Goal: Information Seeking & Learning: Learn about a topic

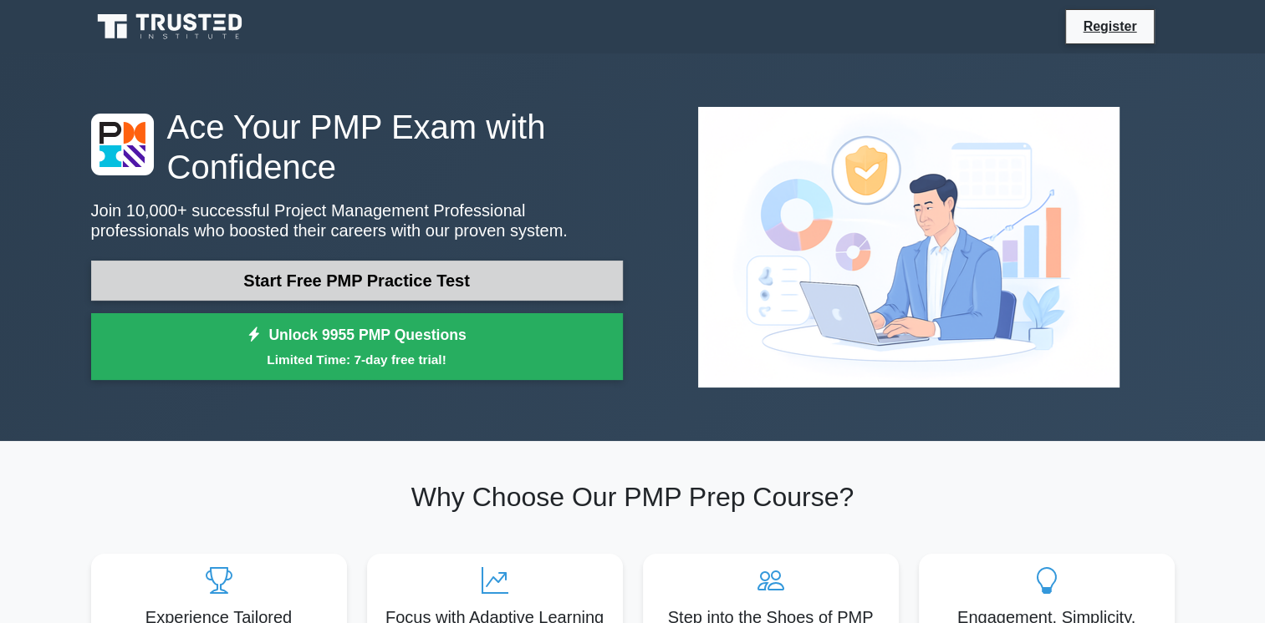
click at [273, 293] on link "Start Free PMP Practice Test" at bounding box center [357, 281] width 532 height 40
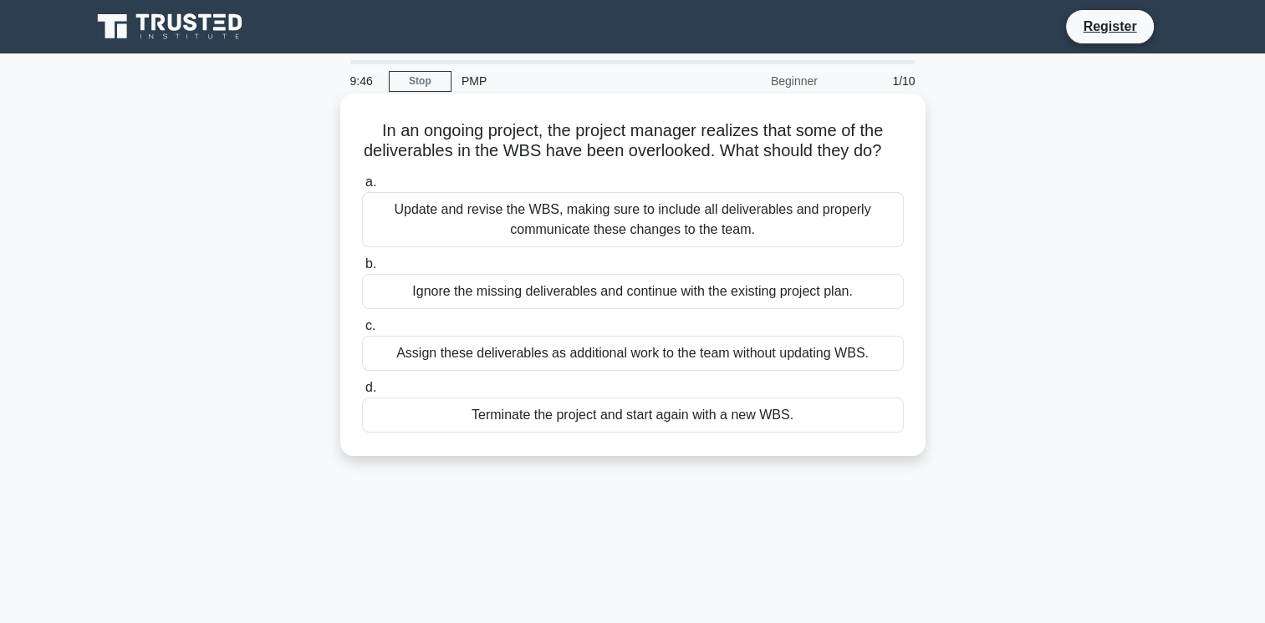
click at [400, 233] on div "Update and revise the WBS, making sure to include all deliverables and properly…" at bounding box center [633, 219] width 542 height 55
click at [362, 188] on input "a. Update and revise the WBS, making sure to include all deliverables and prope…" at bounding box center [362, 182] width 0 height 11
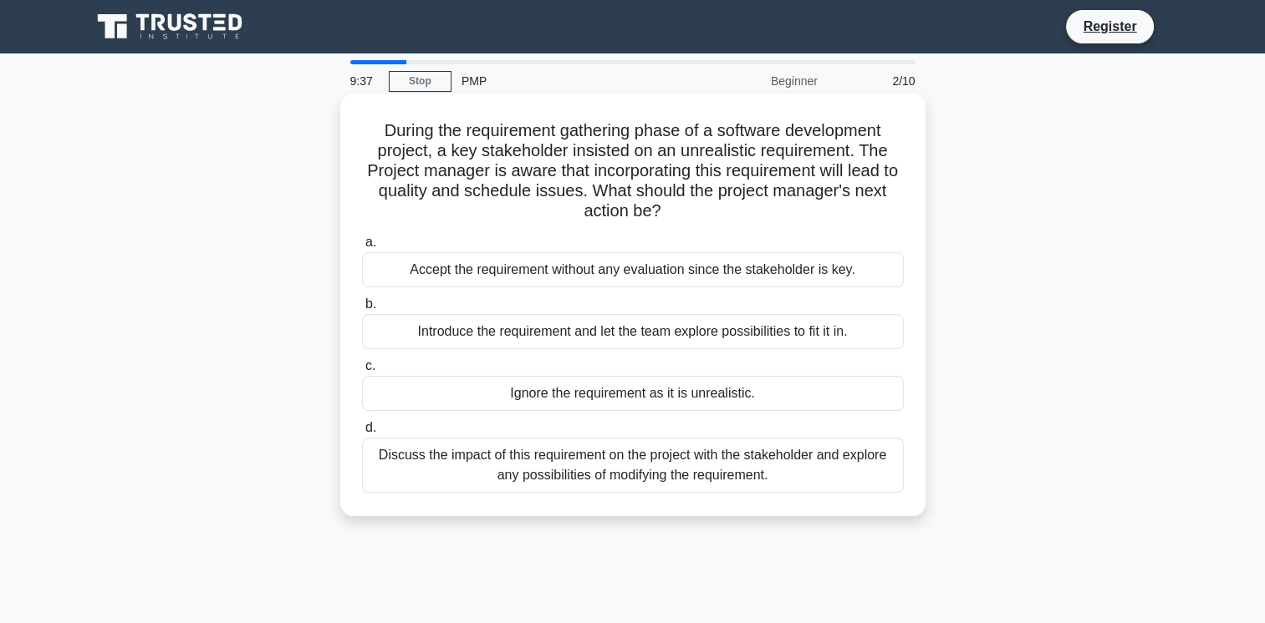
click at [429, 275] on div "Accept the requirement without any evaluation since the stakeholder is key." at bounding box center [633, 269] width 542 height 35
click at [362, 248] on input "a. Accept the requirement without any evaluation since the stakeholder is key." at bounding box center [362, 242] width 0 height 11
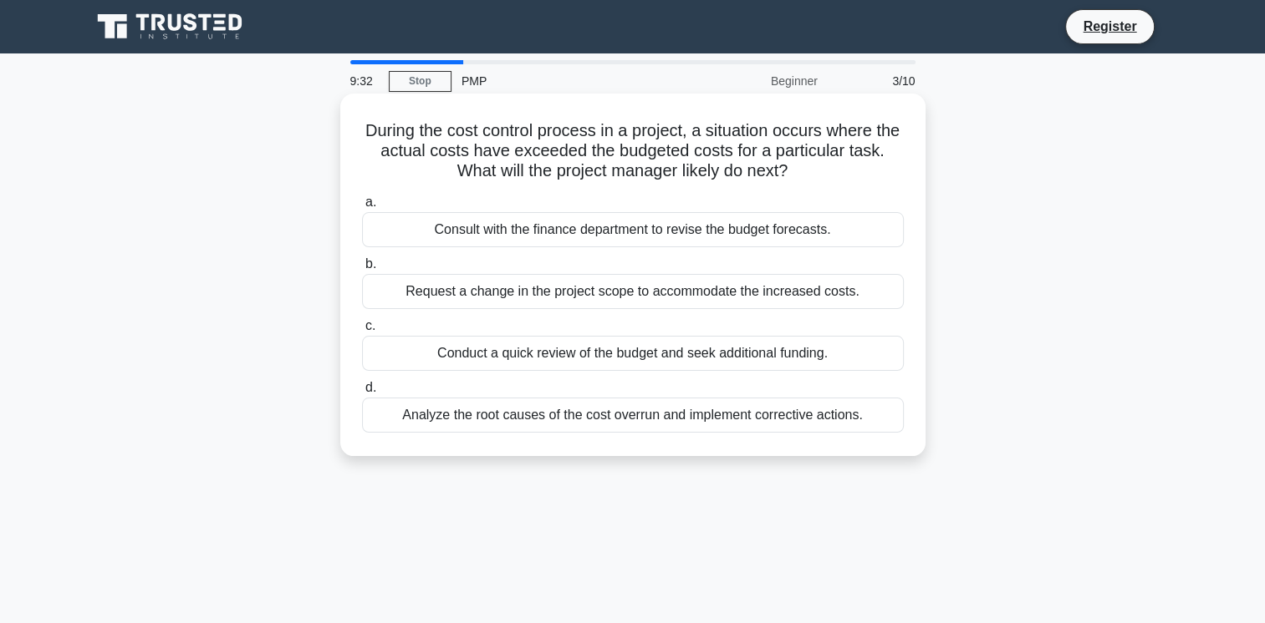
click at [460, 229] on div "Consult with the finance department to revise the budget forecasts." at bounding box center [633, 229] width 542 height 35
click at [362, 208] on input "a. Consult with the finance department to revise the budget forecasts." at bounding box center [362, 202] width 0 height 11
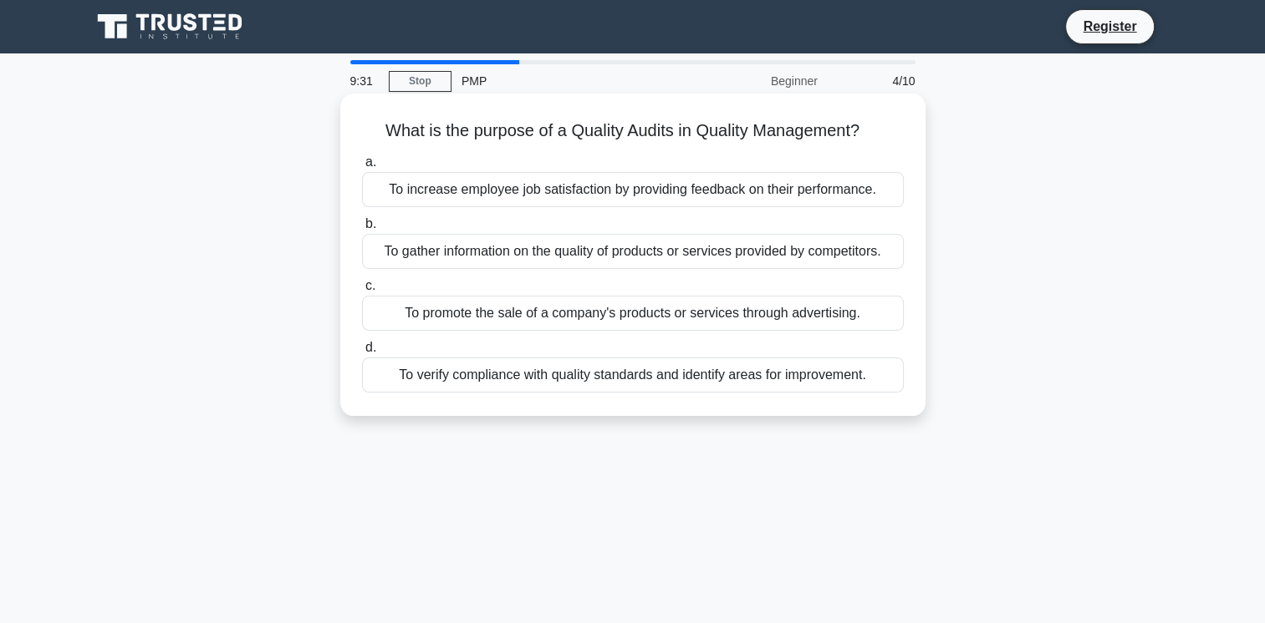
click at [461, 186] on div "To increase employee job satisfaction by providing feedback on their performanc…" at bounding box center [633, 189] width 542 height 35
click at [362, 168] on input "a. To increase employee job satisfaction by providing feedback on their perform…" at bounding box center [362, 162] width 0 height 11
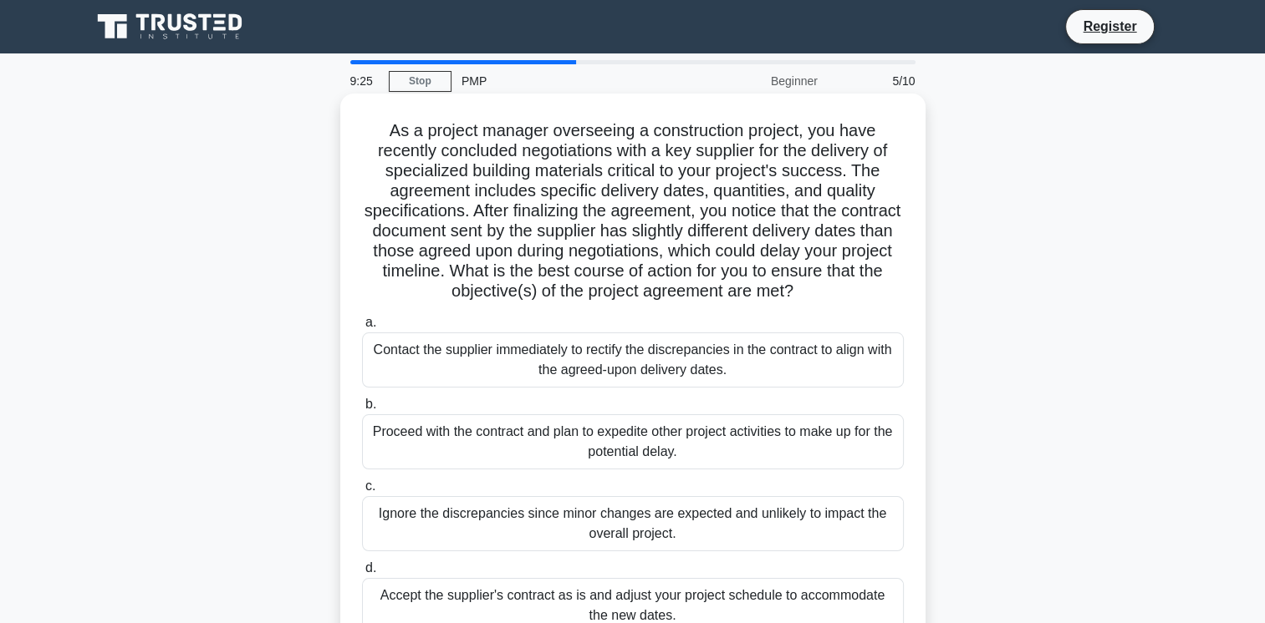
click at [413, 353] on div "Contact the supplier immediately to rectify the discrepancies in the contract t…" at bounding box center [633, 360] width 542 height 55
click at [362, 328] on input "a. Contact the supplier immediately to rectify the discrepancies in the contrac…" at bounding box center [362, 323] width 0 height 11
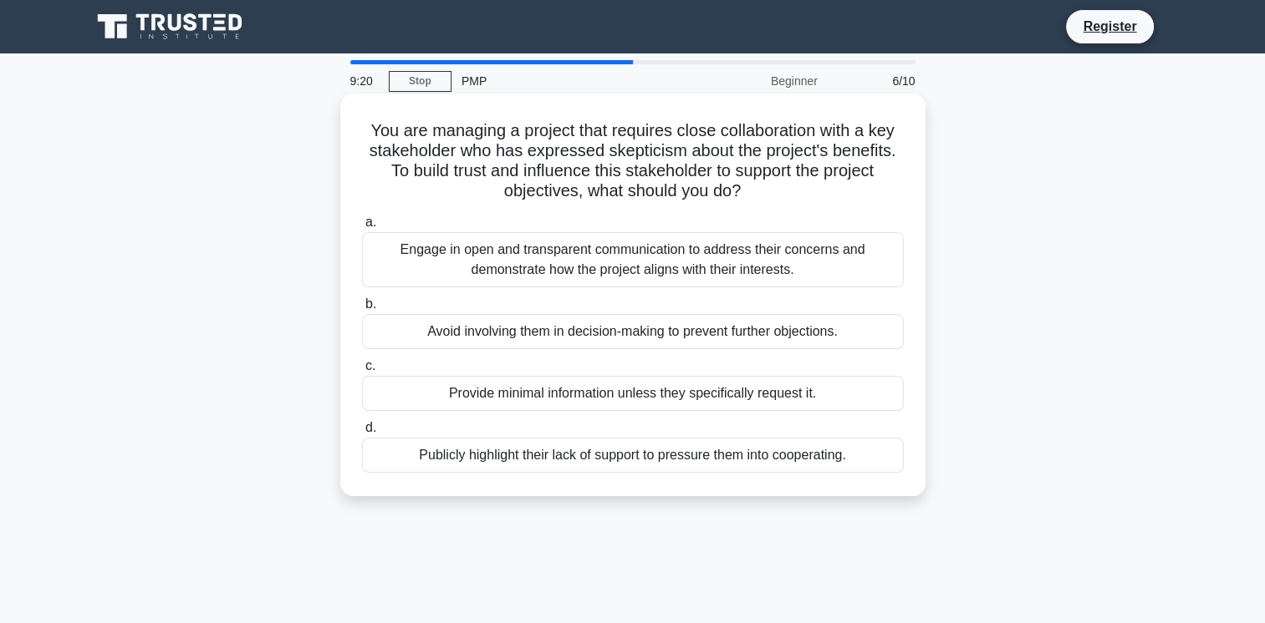
click at [425, 264] on div "Engage in open and transparent communication to address their concerns and demo…" at bounding box center [633, 259] width 542 height 55
click at [362, 228] on input "a. Engage in open and transparent communication to address their concerns and d…" at bounding box center [362, 222] width 0 height 11
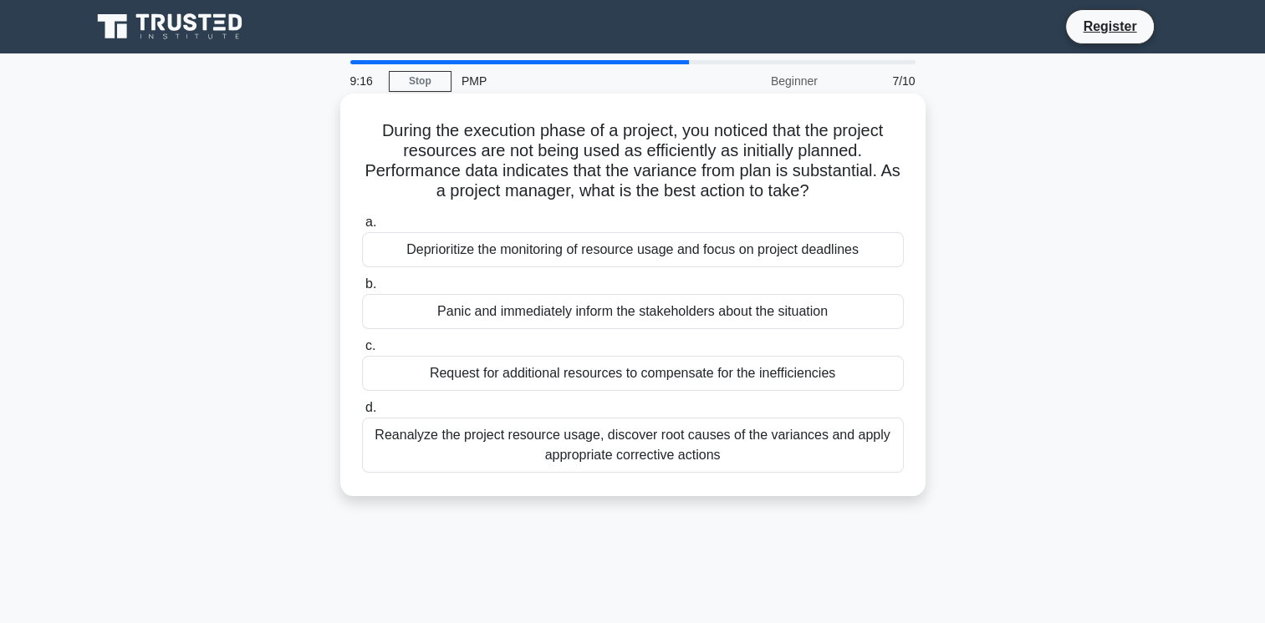
click at [427, 246] on div "Deprioritize the monitoring of resource usage and focus on project deadlines" at bounding box center [633, 249] width 542 height 35
click at [362, 228] on input "a. Deprioritize the monitoring of resource usage and focus on project deadlines" at bounding box center [362, 222] width 0 height 11
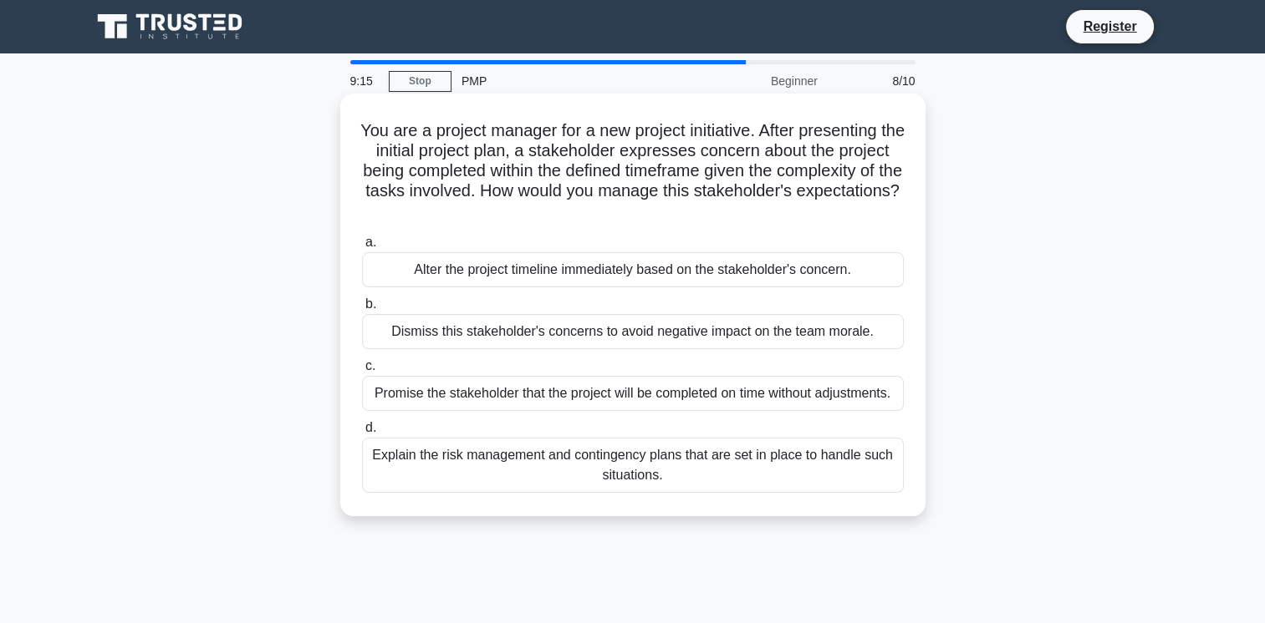
click at [425, 274] on div "Alter the project timeline immediately based on the stakeholder's concern." at bounding box center [633, 269] width 542 height 35
click at [362, 248] on input "a. Alter the project timeline immediately based on the stakeholder's concern." at bounding box center [362, 242] width 0 height 11
